Goal: Task Accomplishment & Management: Complete application form

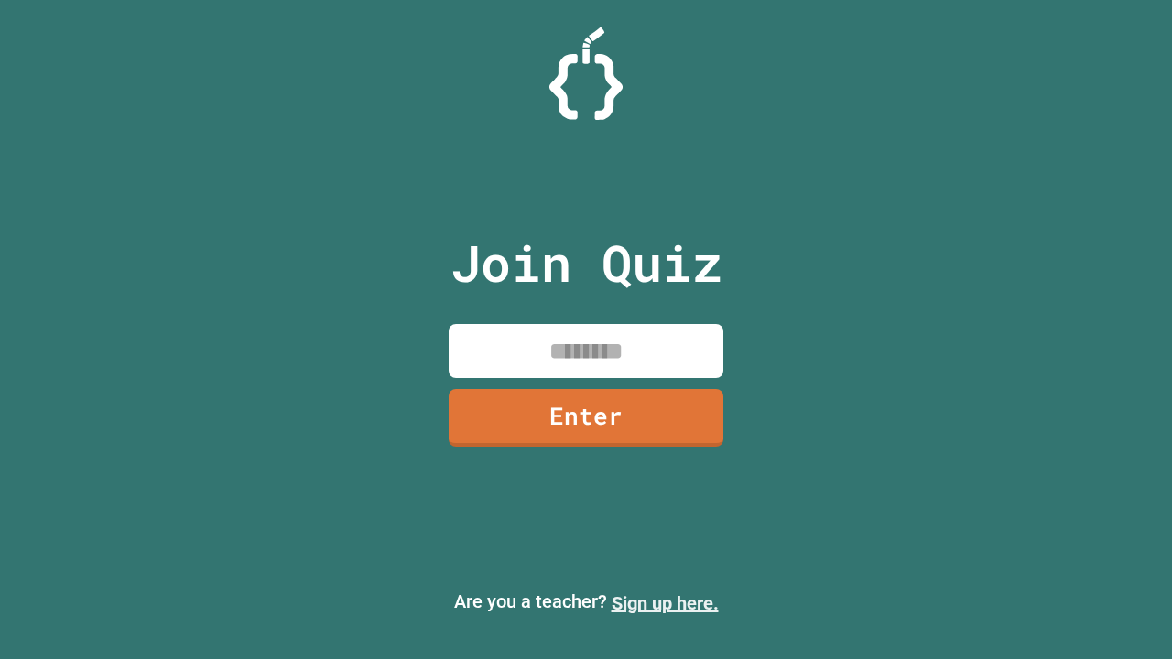
click at [665, 603] on link "Sign up here." at bounding box center [664, 603] width 107 height 22
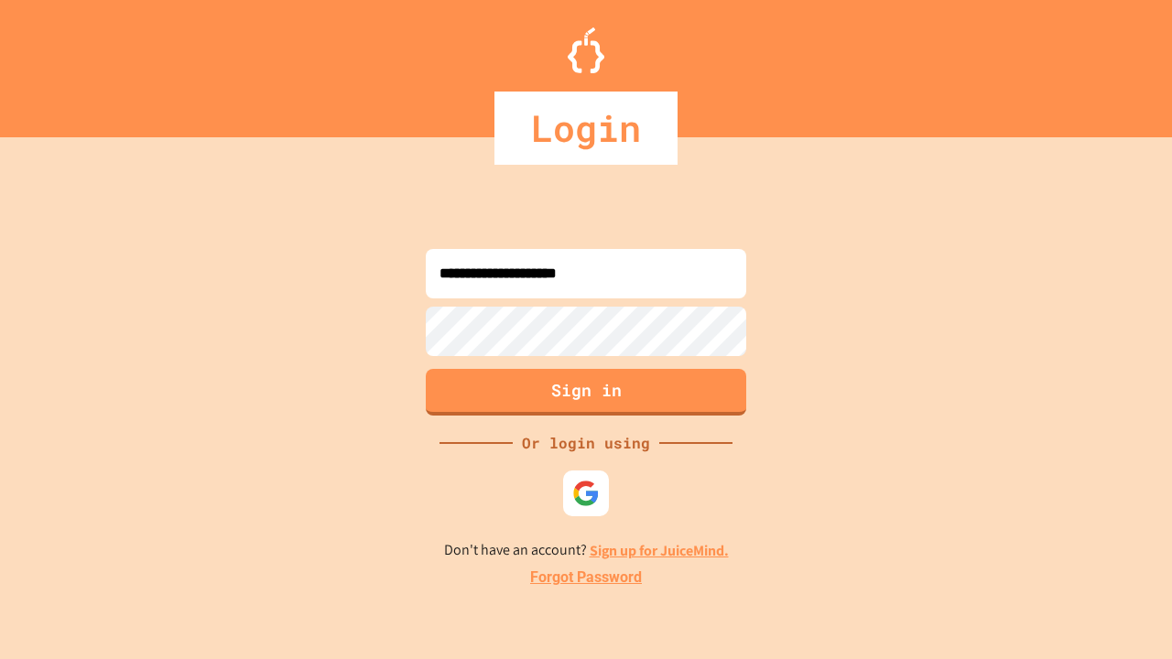
type input "**********"
